Goal: Communication & Community: Answer question/provide support

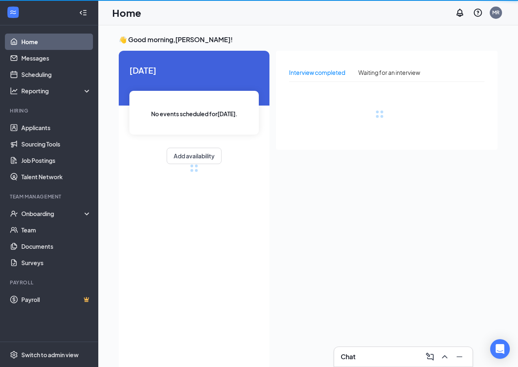
click at [374, 356] on div "Chat" at bounding box center [403, 357] width 125 height 13
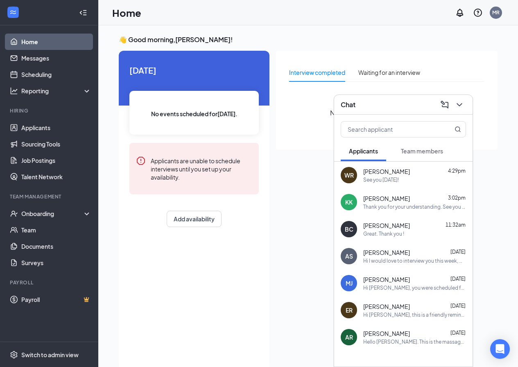
click at [424, 215] on div "KK [PERSON_NAME] 3:02pm Thank you for your understanding. See you then!" at bounding box center [403, 202] width 138 height 27
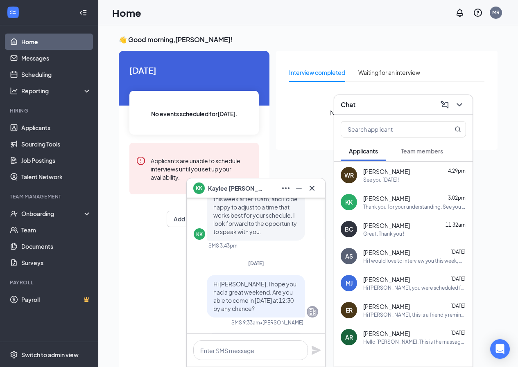
scroll to position [-369, 0]
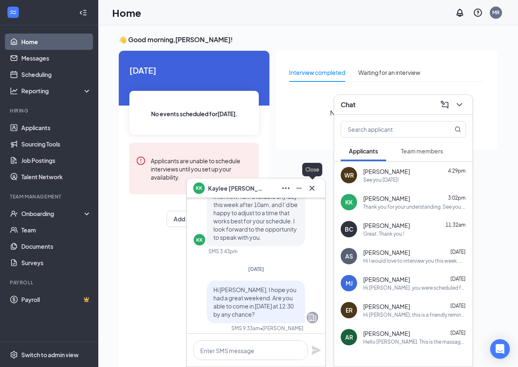
click at [311, 192] on icon "Cross" at bounding box center [312, 188] width 10 height 10
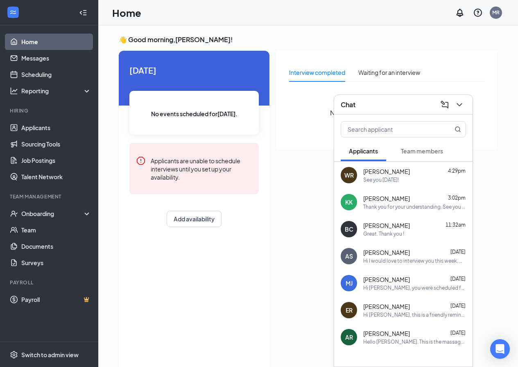
click at [378, 173] on span "[PERSON_NAME]" at bounding box center [386, 172] width 47 height 8
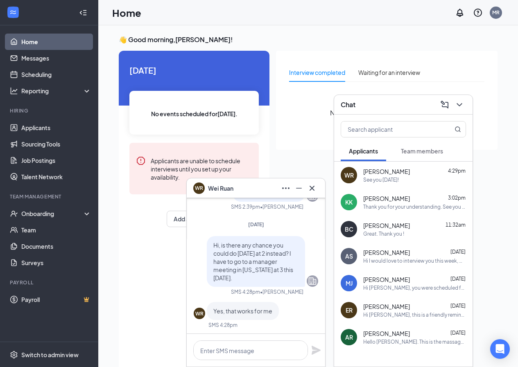
scroll to position [-123, 0]
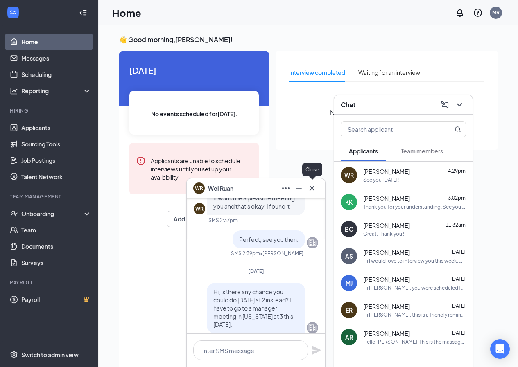
click at [314, 186] on icon "Cross" at bounding box center [312, 188] width 5 height 5
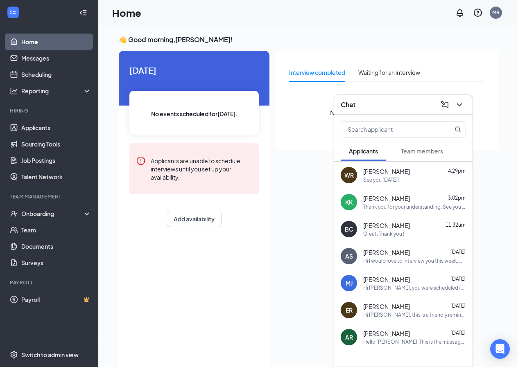
click at [392, 238] on div "BC [PERSON_NAME] 11:32am Great. Thank you !" at bounding box center [403, 229] width 138 height 27
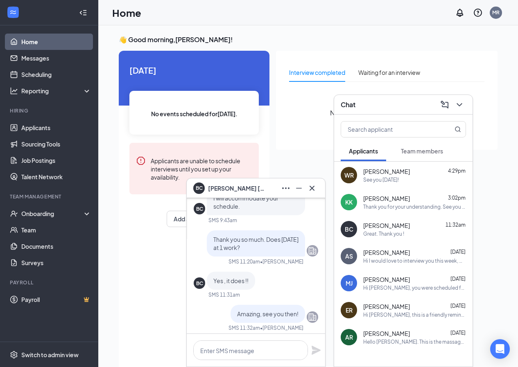
scroll to position [-82, 0]
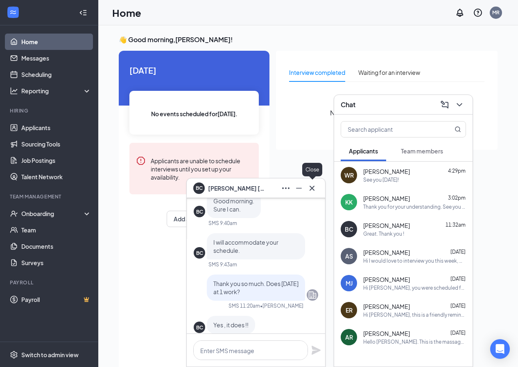
click at [313, 190] on icon "Cross" at bounding box center [312, 188] width 10 height 10
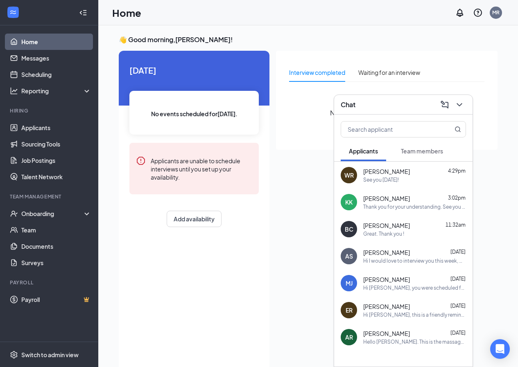
click at [458, 102] on icon "ChevronDown" at bounding box center [460, 105] width 10 height 10
